Goal: Information Seeking & Learning: Learn about a topic

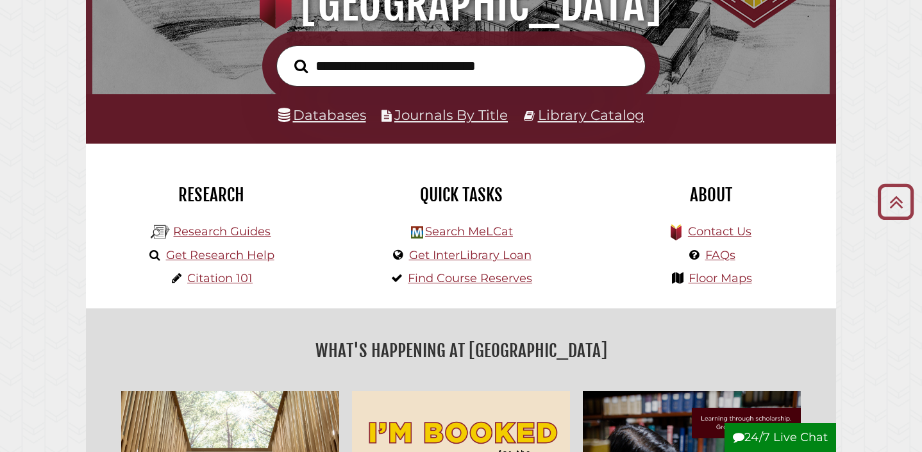
scroll to position [187, 0]
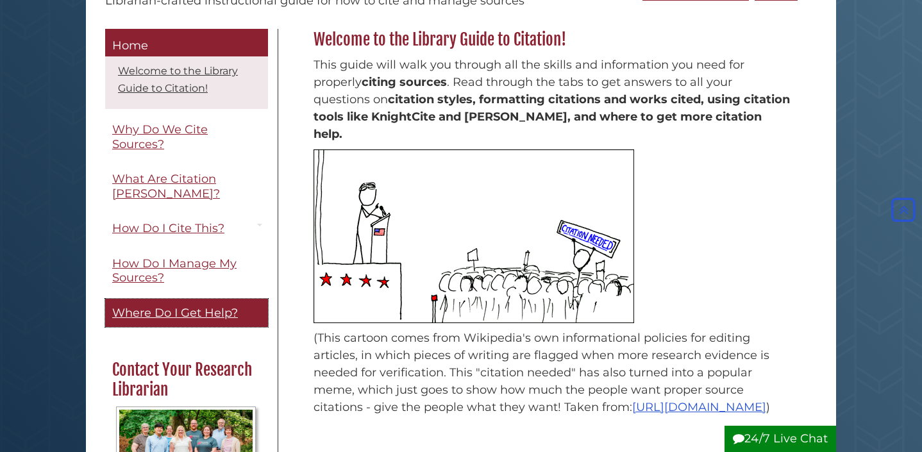
scroll to position [149, 0]
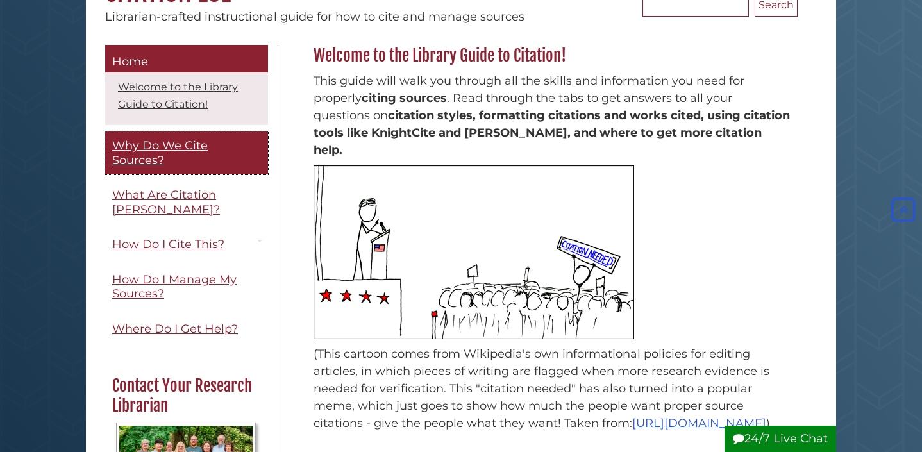
click at [200, 148] on span "Why Do We Cite Sources?" at bounding box center [160, 153] width 96 height 29
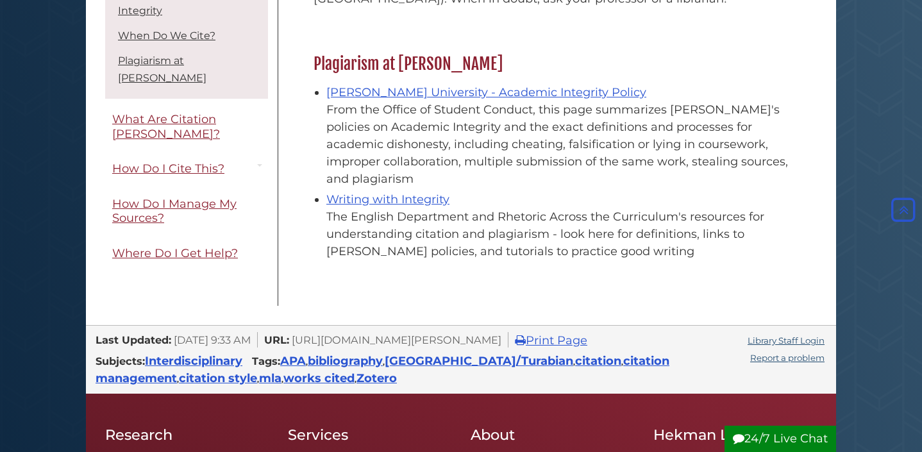
scroll to position [1492, 0]
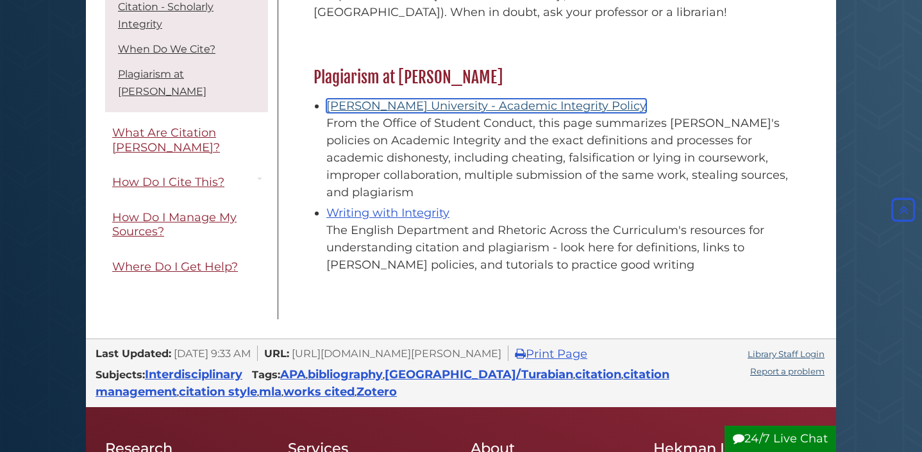
click at [423, 99] on link "[PERSON_NAME] University - Academic Integrity Policy" at bounding box center [486, 106] width 320 height 14
